Goal: Task Accomplishment & Management: Manage account settings

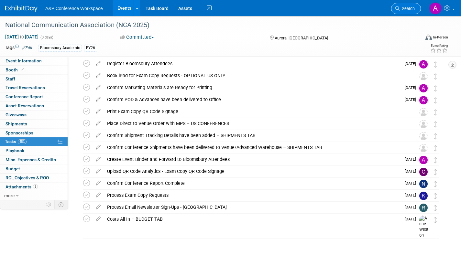
click at [406, 10] on span "Search" at bounding box center [407, 8] width 15 height 5
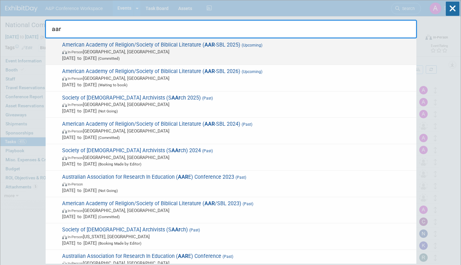
type input "aar"
click at [258, 61] on span "Nov 22, 2025 to Nov 25, 2025 (Committed)" at bounding box center [237, 58] width 351 height 6
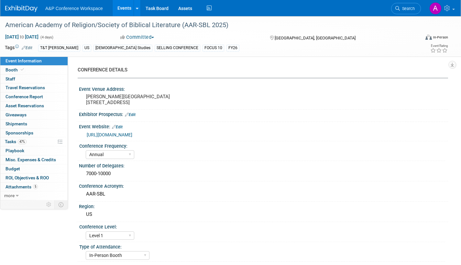
select select "Annual"
select select "Level 1"
select select "In-Person Booth"
select select "[DEMOGRAPHIC_DATA] Studies"
select select "T&T [PERSON_NAME]"
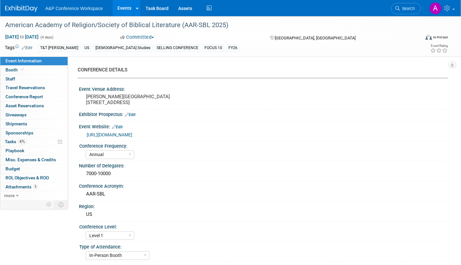
select select "[PERSON_NAME]"
select select "Networking/Commissioning"
click at [12, 139] on link "47% Tasks 47%" at bounding box center [33, 141] width 67 height 9
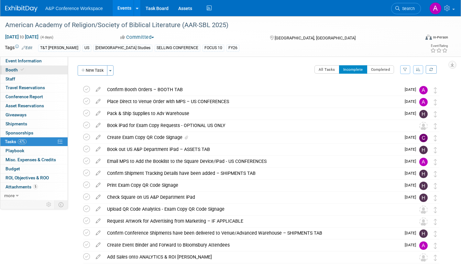
click at [6, 70] on span "Booth" at bounding box center [15, 69] width 20 height 5
select select "CUAP"
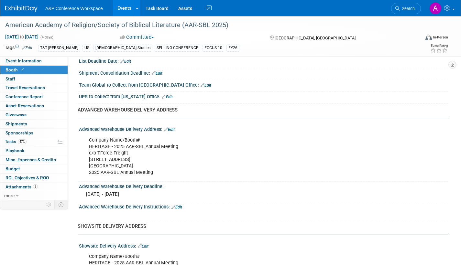
scroll to position [388, 0]
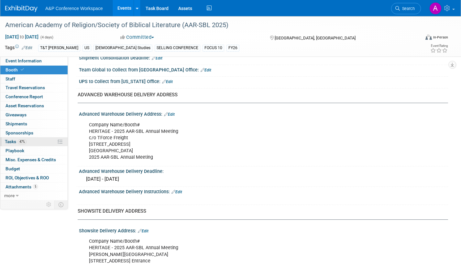
click at [6, 141] on span "Tasks 47%" at bounding box center [16, 141] width 22 height 5
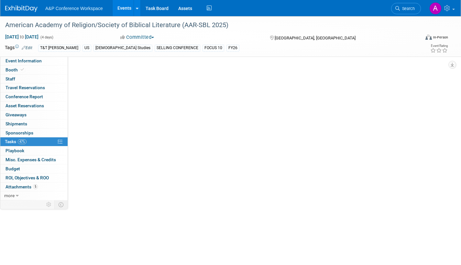
scroll to position [0, 0]
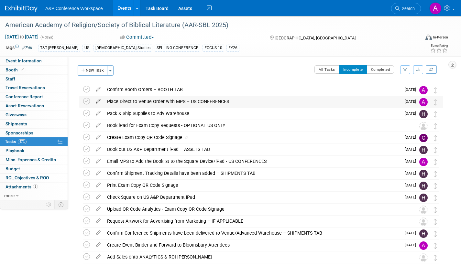
click at [99, 100] on icon at bounding box center [97, 100] width 11 height 8
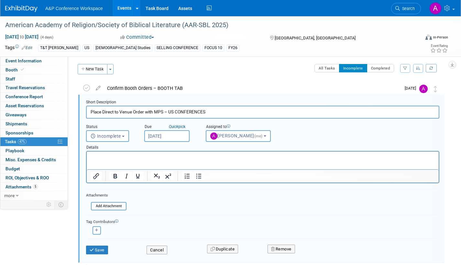
click at [184, 137] on input "Oct 22, 2025" at bounding box center [166, 136] width 45 height 12
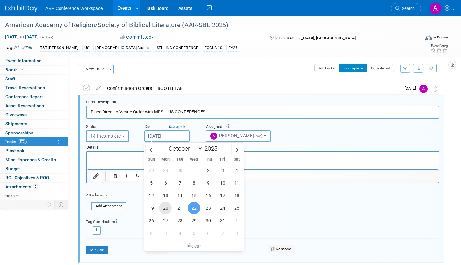
click at [166, 208] on span "20" at bounding box center [165, 208] width 13 height 13
type input "Oct 20, 2025"
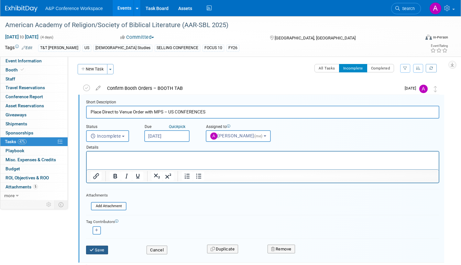
click at [105, 248] on button "Save" at bounding box center [97, 250] width 22 height 9
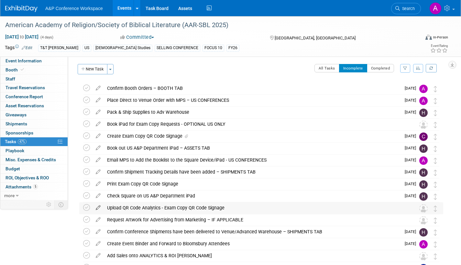
click at [97, 206] on icon at bounding box center [97, 206] width 11 height 8
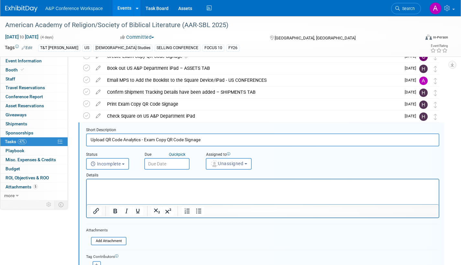
scroll to position [109, 0]
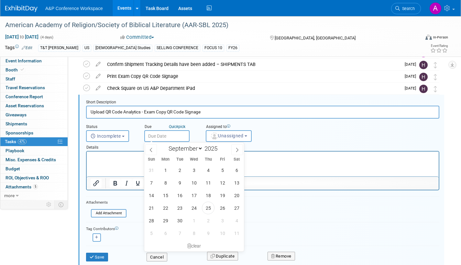
click at [185, 134] on input "text" at bounding box center [166, 136] width 45 height 12
click at [235, 150] on icon at bounding box center [237, 150] width 5 height 5
click at [236, 150] on icon at bounding box center [237, 150] width 5 height 5
select select "11"
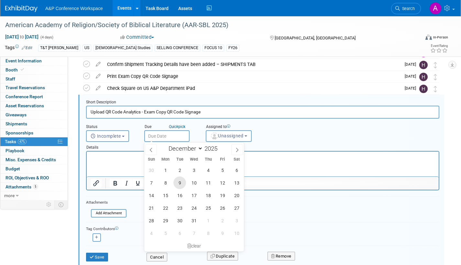
click at [178, 182] on span "9" at bounding box center [179, 183] width 13 height 13
type input "Dec 9, 2025"
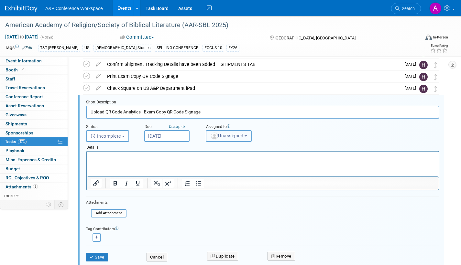
click at [229, 135] on span "Unassigned" at bounding box center [226, 135] width 33 height 5
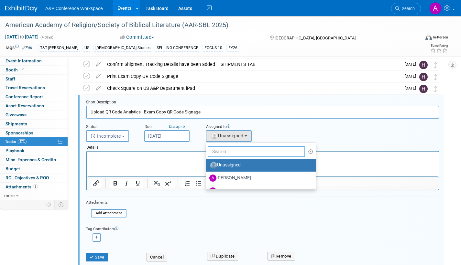
click at [224, 153] on input "text" at bounding box center [256, 151] width 97 height 11
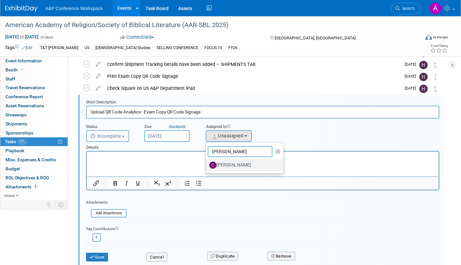
type input "christine"
click at [234, 166] on label "[PERSON_NAME]" at bounding box center [243, 165] width 68 height 10
click at [207, 166] on input "[PERSON_NAME]" at bounding box center [205, 164] width 4 height 4
select select "1a58e6ac-2dfa-429d-b54a-9dc2e557f424"
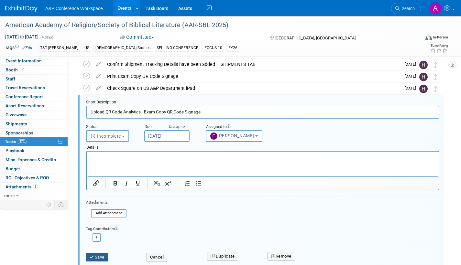
click at [93, 254] on button "Save" at bounding box center [97, 257] width 22 height 9
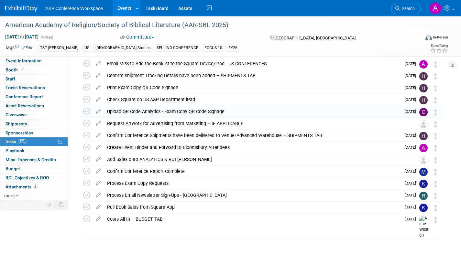
scroll to position [98, 0]
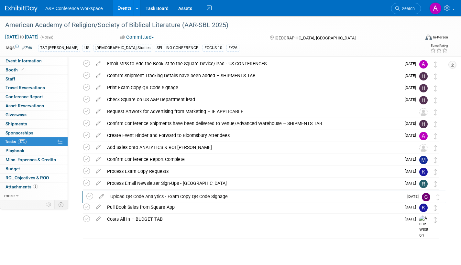
drag, startPoint x: 437, startPoint y: 112, endPoint x: 440, endPoint y: 198, distance: 85.1
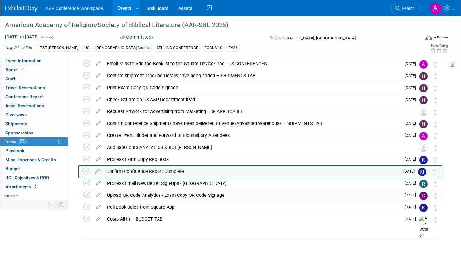
drag, startPoint x: 437, startPoint y: 162, endPoint x: 436, endPoint y: 173, distance: 11.7
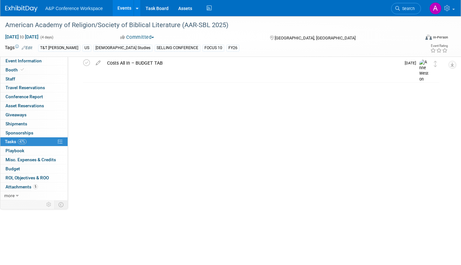
scroll to position [26, 0]
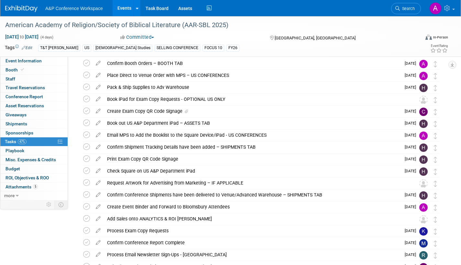
click at [97, 180] on icon at bounding box center [97, 181] width 11 height 8
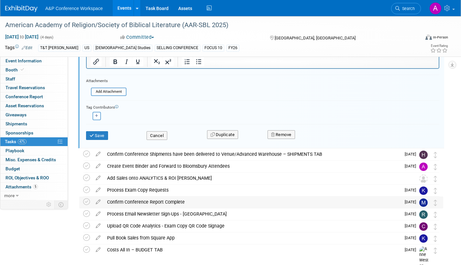
scroll to position [238, 0]
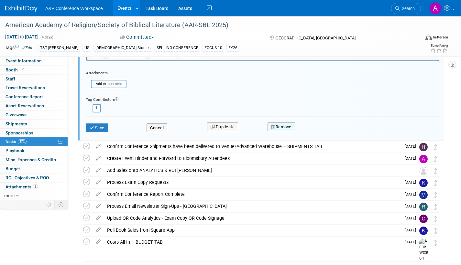
click at [286, 129] on button "Remove" at bounding box center [280, 127] width 27 height 9
click at [310, 135] on link "Yes" at bounding box center [317, 132] width 19 height 10
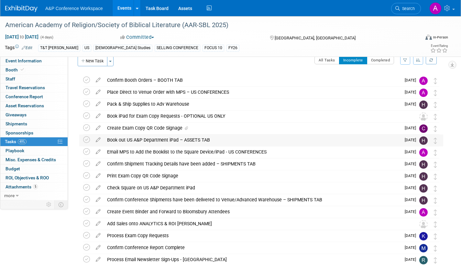
scroll to position [0, 0]
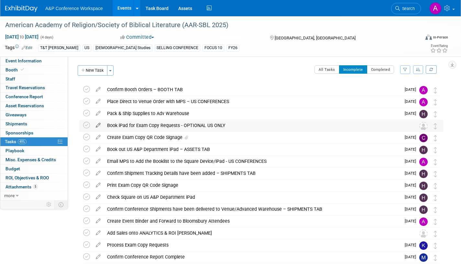
click at [97, 125] on icon at bounding box center [97, 124] width 11 height 8
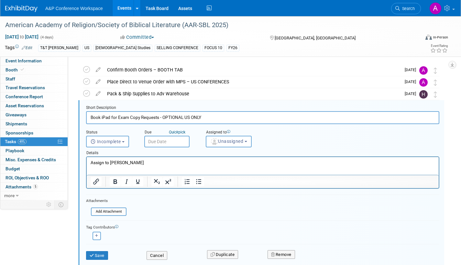
scroll to position [25, 0]
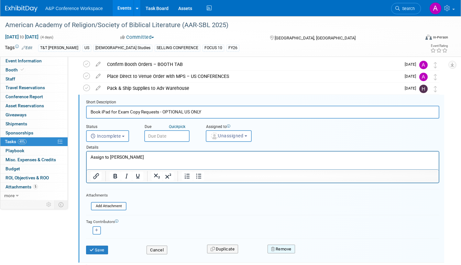
click at [280, 247] on button "Remove" at bounding box center [280, 249] width 27 height 9
click at [316, 255] on link "Yes" at bounding box center [317, 254] width 19 height 10
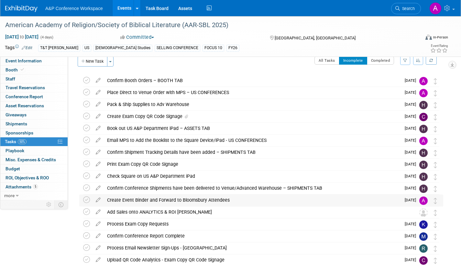
scroll to position [0, 0]
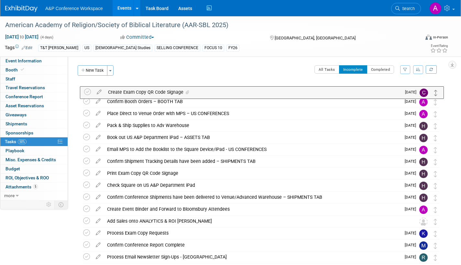
drag, startPoint x: 434, startPoint y: 127, endPoint x: 435, endPoint y: 93, distance: 33.6
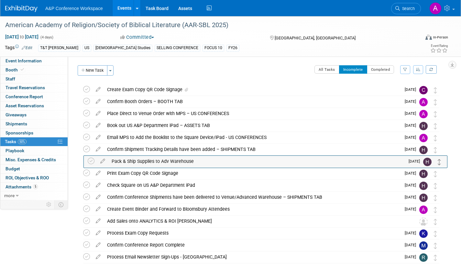
drag, startPoint x: 434, startPoint y: 129, endPoint x: 439, endPoint y: 166, distance: 37.4
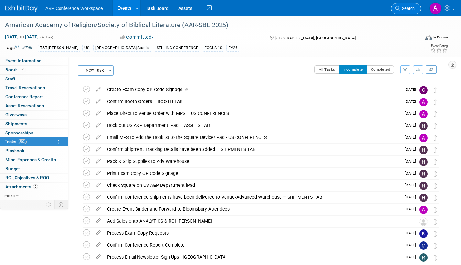
click at [410, 9] on span "Search" at bounding box center [407, 8] width 15 height 5
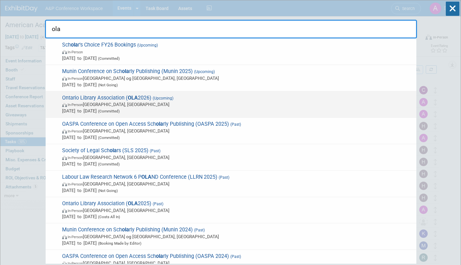
type input "ola"
click at [181, 111] on span "Jan 28, 2026 to Jan 31, 2026 (Committed)" at bounding box center [237, 111] width 351 height 6
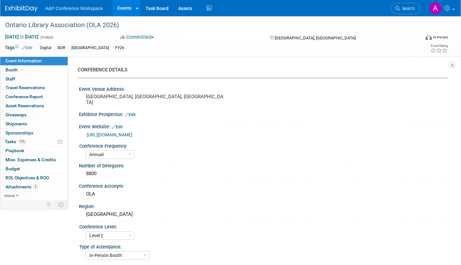
select select "Annual"
select select "Level 2"
select select "In-Person Booth"
select select "Libraries"
select select "Bloomsbury Digital Resources"
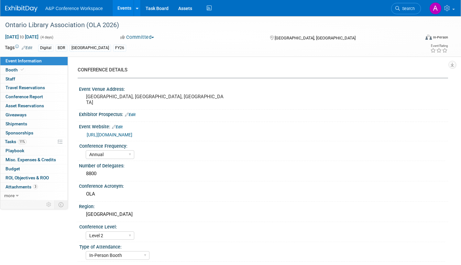
select select "[PERSON_NAME]"
select select "BDR Product Awareness and Trial Generation​"
click at [13, 69] on span "Booth" at bounding box center [15, 69] width 20 height 5
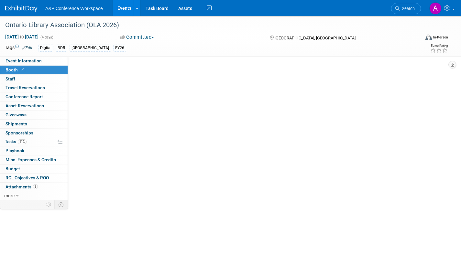
select select "DIGI"
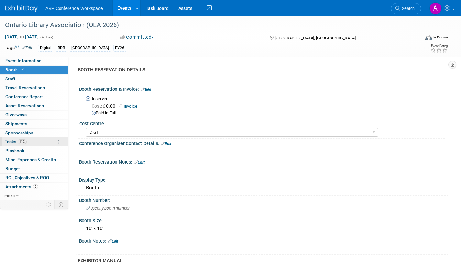
click at [12, 141] on span "Tasks 11%" at bounding box center [16, 141] width 22 height 5
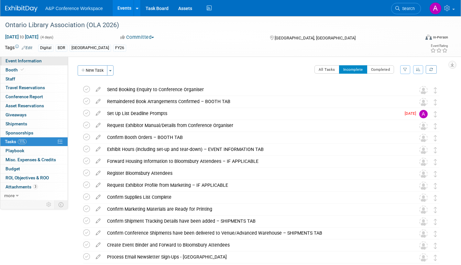
click at [37, 60] on span "Event Information" at bounding box center [23, 60] width 36 height 5
select select "Annual"
select select "Level 2"
select select "In-Person Booth"
select select "Libraries"
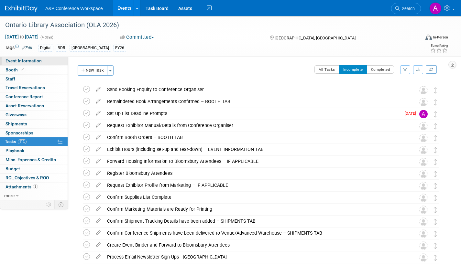
select select "Bloomsbury Digital Resources"
select select "[PERSON_NAME]"
select select "BDR Product Awareness and Trial Generation​"
